Goal: Task Accomplishment & Management: Manage account settings

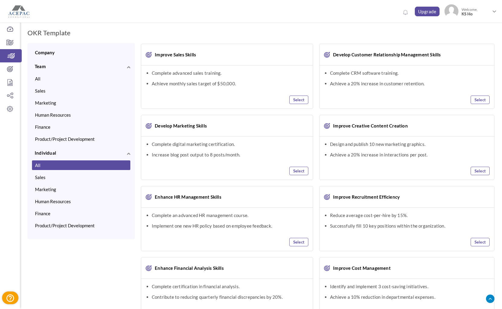
scroll to position [123, 0]
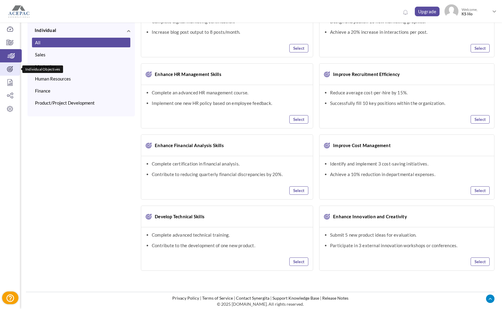
click at [5, 69] on icon at bounding box center [10, 69] width 20 height 6
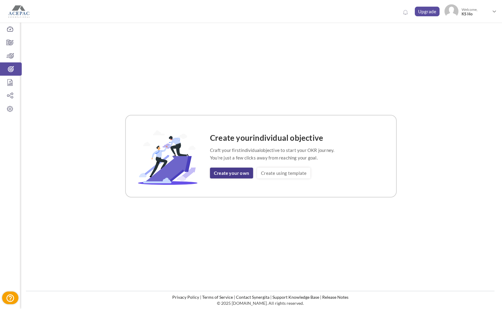
click at [228, 171] on link "Create your own" at bounding box center [231, 173] width 43 height 11
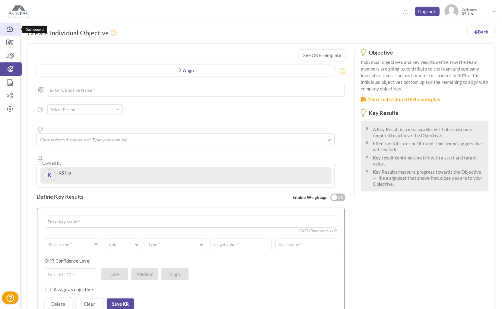
click at [9, 30] on icon at bounding box center [10, 29] width 20 height 6
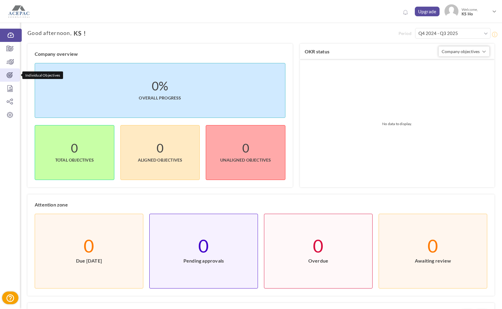
click at [8, 75] on icon at bounding box center [10, 75] width 20 height 6
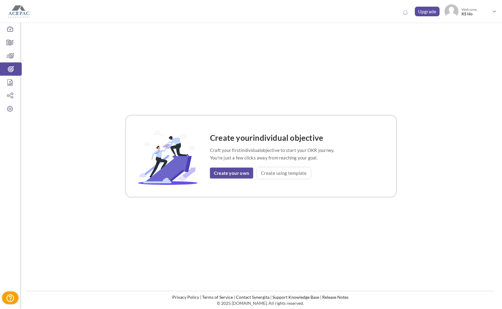
click at [268, 174] on link "Create using template" at bounding box center [283, 173] width 53 height 11
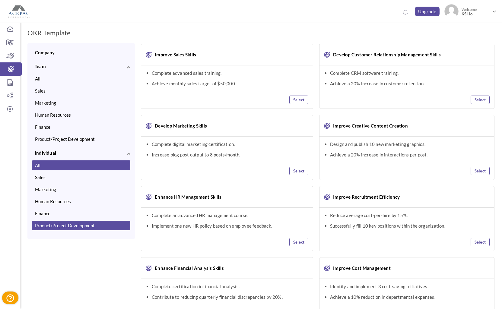
click at [80, 228] on button "Product/Project Development" at bounding box center [81, 226] width 98 height 10
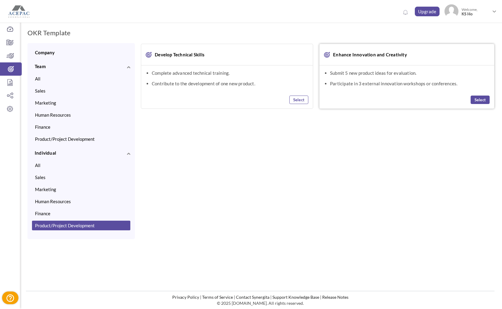
click at [483, 101] on link "Select" at bounding box center [480, 100] width 19 height 8
click at [471, 34] on link "View Selected OKR (1)" at bounding box center [472, 34] width 44 height 11
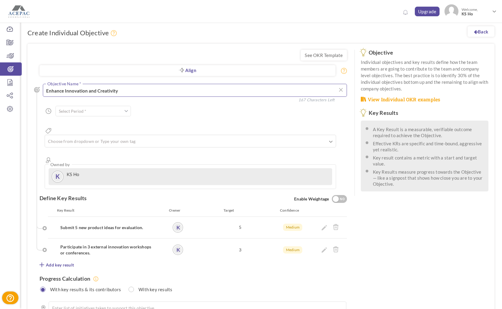
drag, startPoint x: 127, startPoint y: 92, endPoint x: 21, endPoint y: 92, distance: 106.2
click at [43, 92] on textarea "Enhance Innovation and Creativity" at bounding box center [195, 90] width 304 height 13
type textarea "S"
type textarea "Business Partners Engagement"
click at [124, 222] on div "Submit 5 new product ideas for evaluation." at bounding box center [113, 227] width 120 height 11
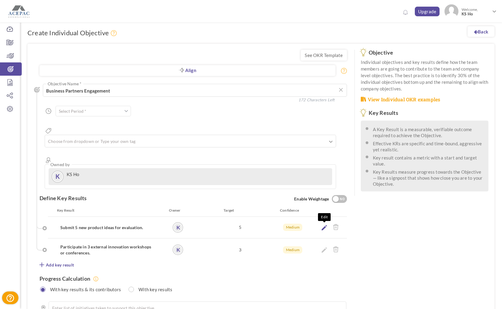
click at [324, 225] on icon at bounding box center [324, 227] width 5 height 5
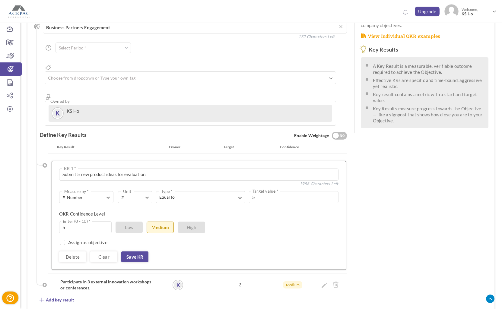
scroll to position [126, 0]
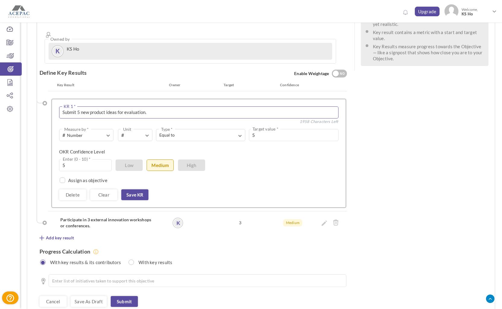
drag, startPoint x: 150, startPoint y: 91, endPoint x: 51, endPoint y: 93, distance: 99.6
click at [59, 107] on textarea "Submit 5 new product ideas for evaluation." at bounding box center [198, 113] width 279 height 12
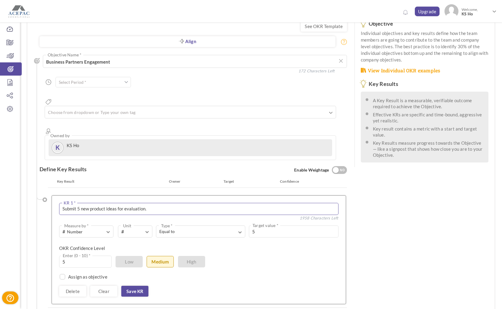
scroll to position [0, 0]
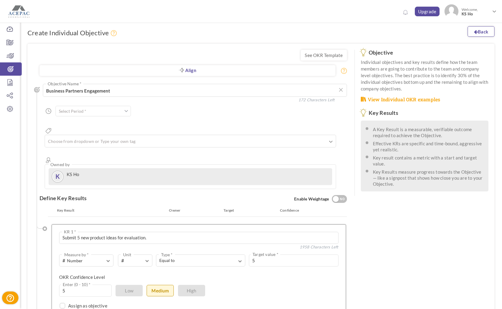
click at [486, 31] on link "Back" at bounding box center [481, 31] width 27 height 11
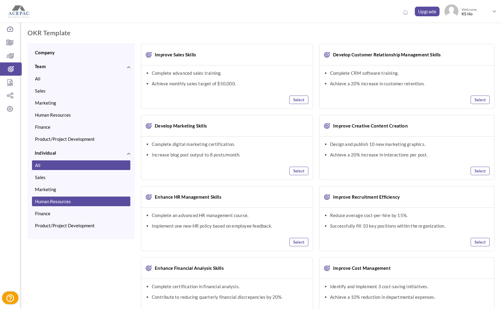
click at [62, 198] on button "Human Resources" at bounding box center [81, 202] width 98 height 10
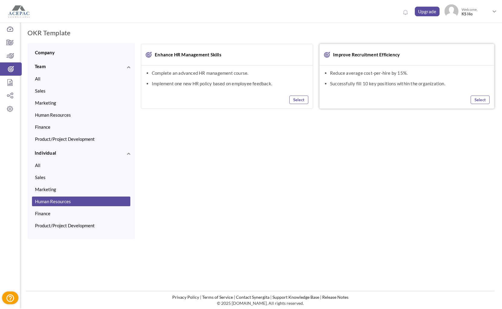
click at [410, 86] on li "Successfully fill 10 key positions within the organization." at bounding box center [410, 84] width 160 height 6
click at [477, 101] on link "Select" at bounding box center [480, 100] width 19 height 8
click at [254, 205] on div "Company Team All Sales Marketing Human Resources Finance Product/Project Develo…" at bounding box center [260, 141] width 467 height 196
click at [9, 43] on icon at bounding box center [10, 43] width 20 height 6
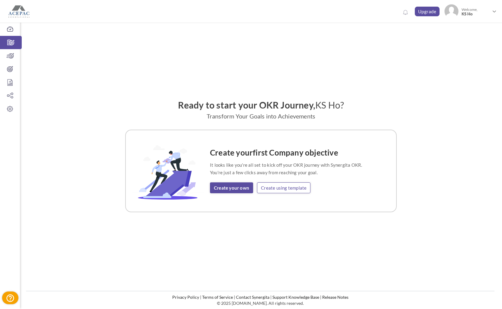
click at [272, 188] on link "Create using template" at bounding box center [283, 188] width 53 height 11
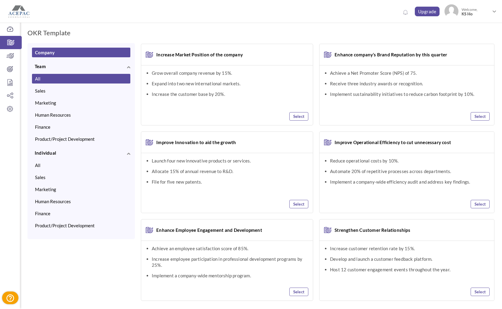
click at [70, 80] on button "All" at bounding box center [81, 79] width 98 height 10
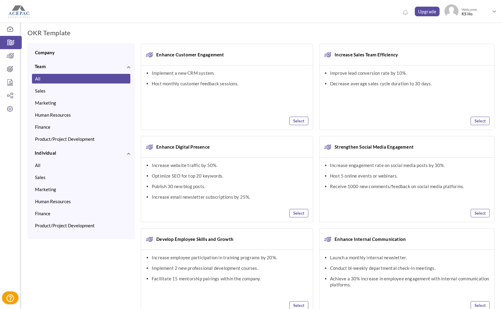
click at [62, 77] on button "All" at bounding box center [81, 79] width 98 height 10
click at [60, 67] on link "Team" at bounding box center [81, 66] width 98 height 6
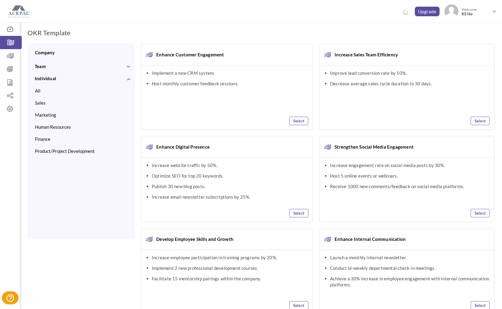
click at [46, 67] on span "Team" at bounding box center [40, 66] width 11 height 5
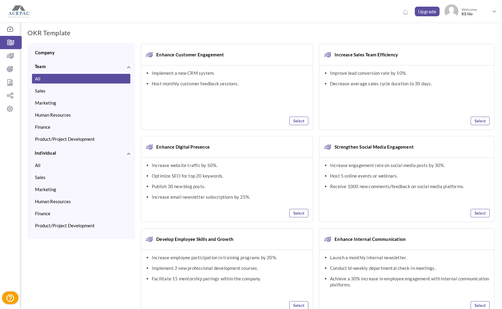
click at [48, 80] on button "All" at bounding box center [81, 79] width 98 height 10
